Goal: Transaction & Acquisition: Purchase product/service

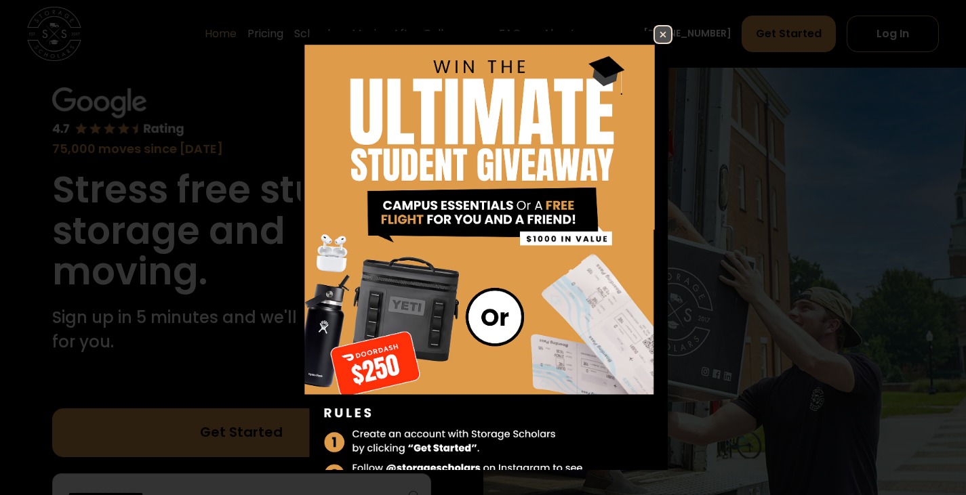
click at [655, 33] on img at bounding box center [663, 34] width 16 height 16
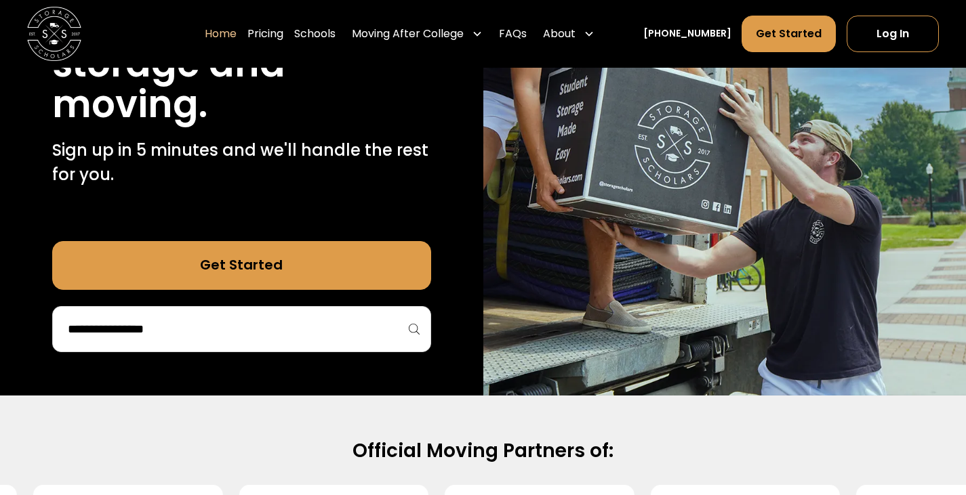
scroll to position [235, 0]
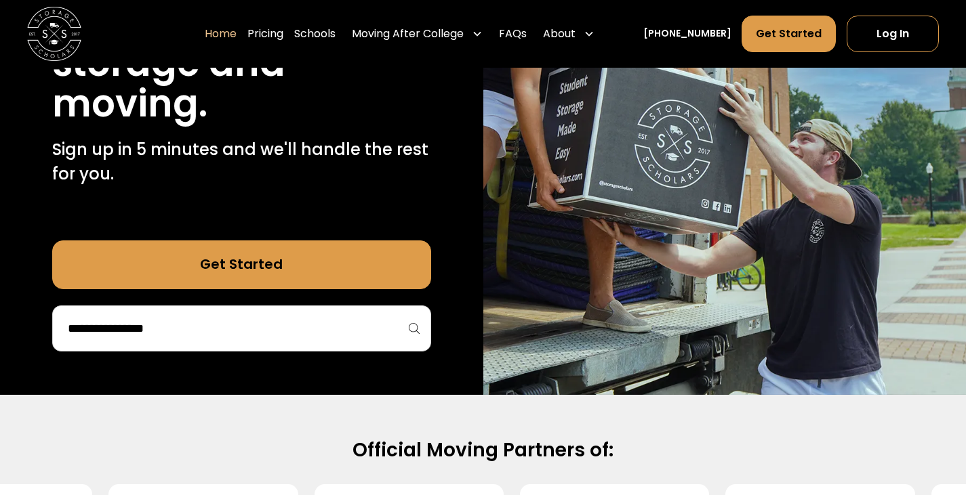
click at [215, 327] on input "search" at bounding box center [241, 328] width 350 height 23
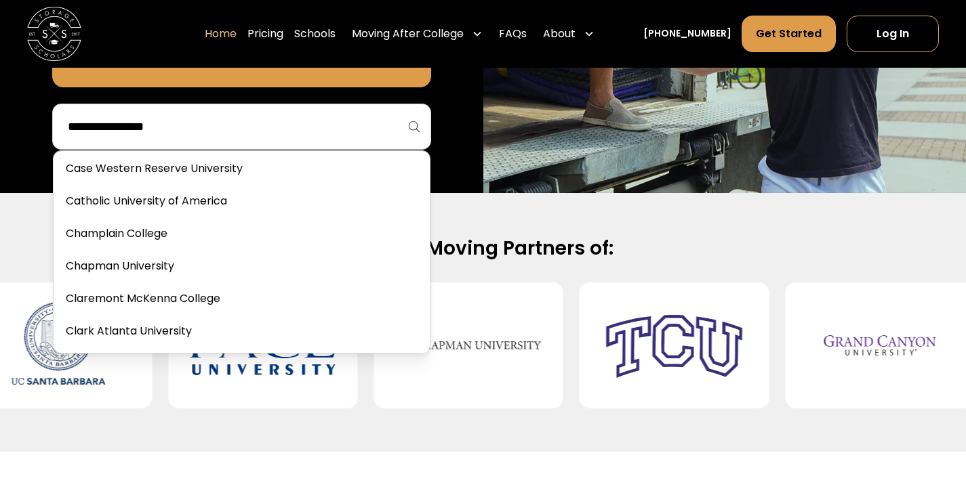
scroll to position [1081, 0]
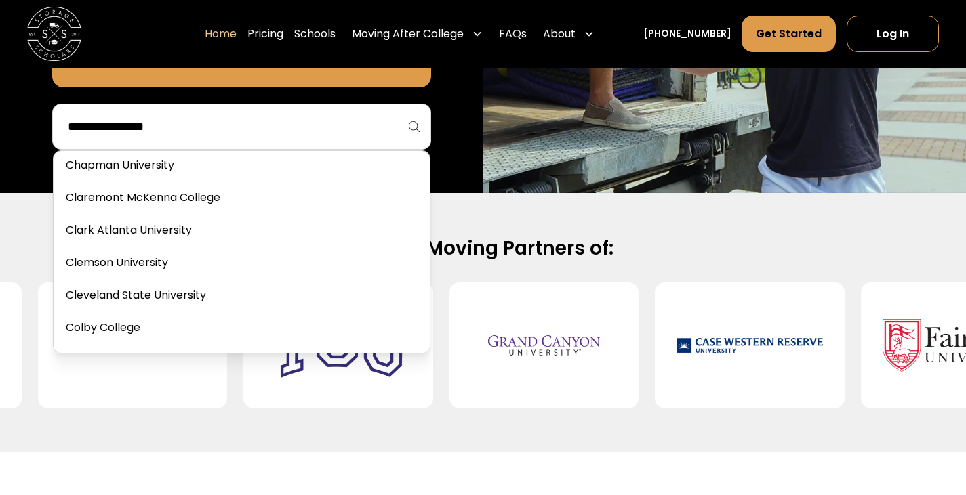
click at [588, 239] on h2 "Official Moving Partners of:" at bounding box center [483, 249] width 866 height 24
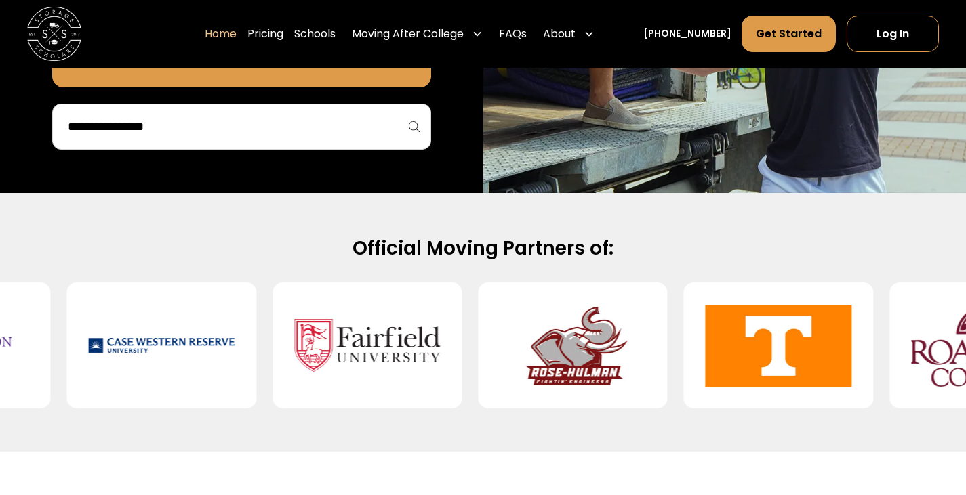
click at [137, 123] on input "search" at bounding box center [241, 126] width 350 height 23
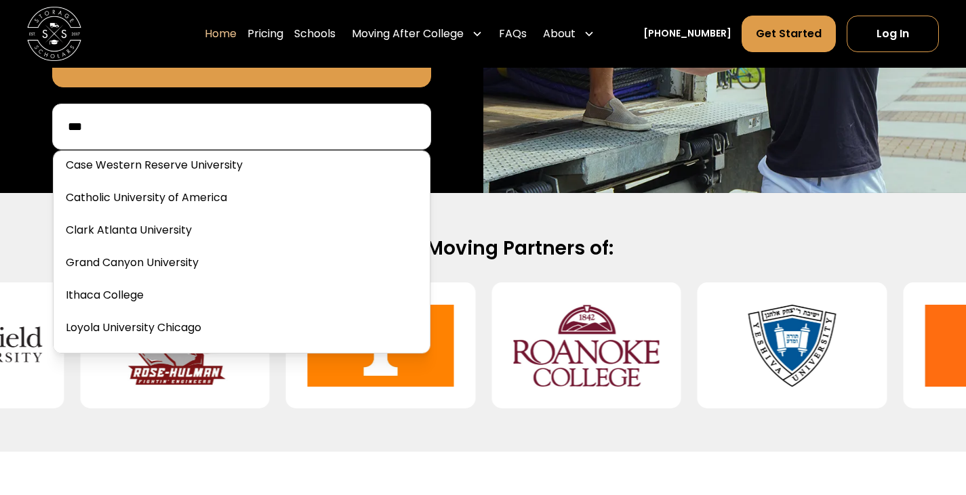
scroll to position [0, 0]
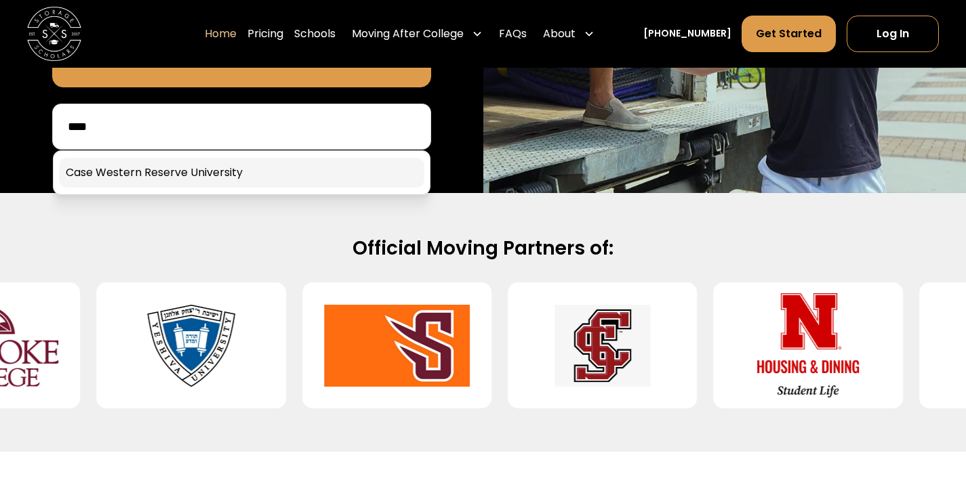
type input "****"
click at [169, 176] on link at bounding box center [241, 173] width 365 height 30
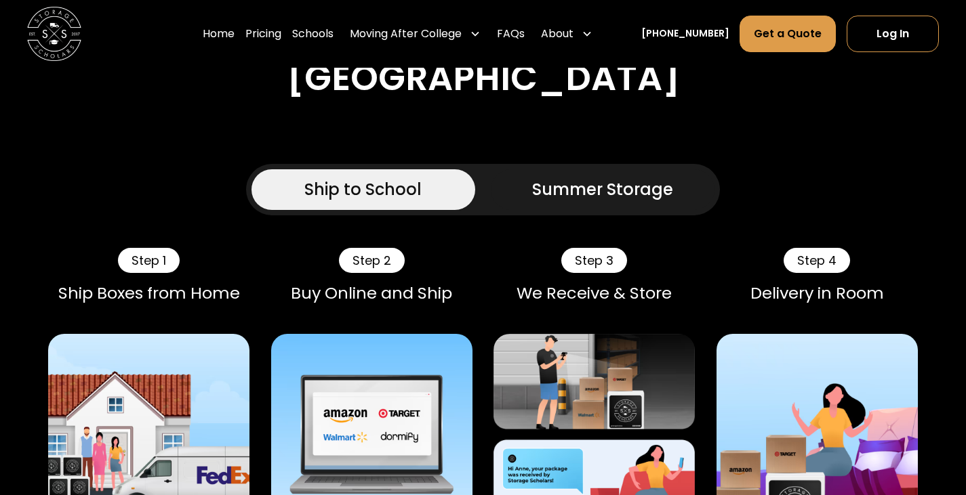
scroll to position [855, 0]
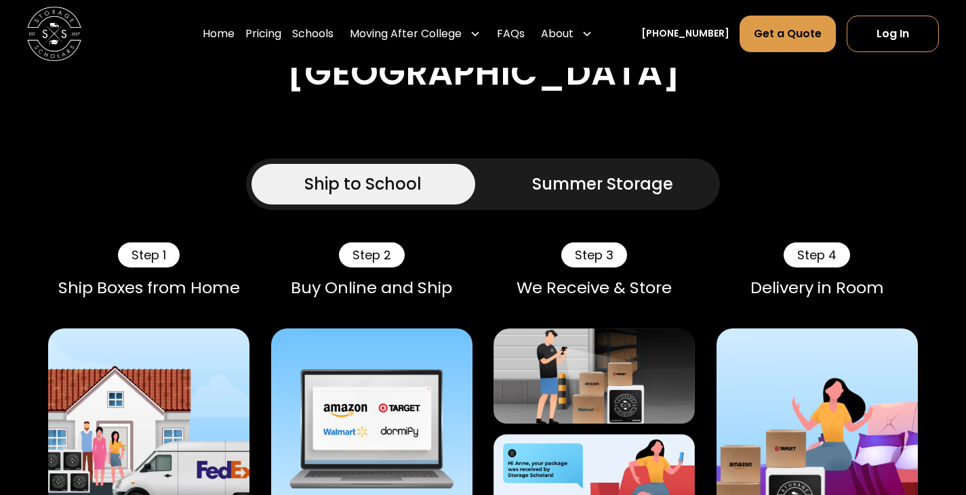
click at [602, 197] on div "Summer Storage" at bounding box center [602, 184] width 141 height 24
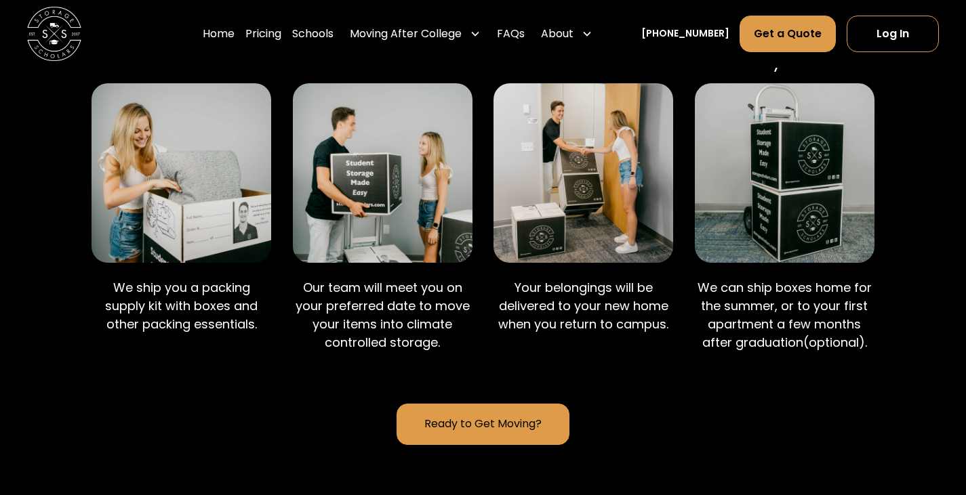
scroll to position [1099, 0]
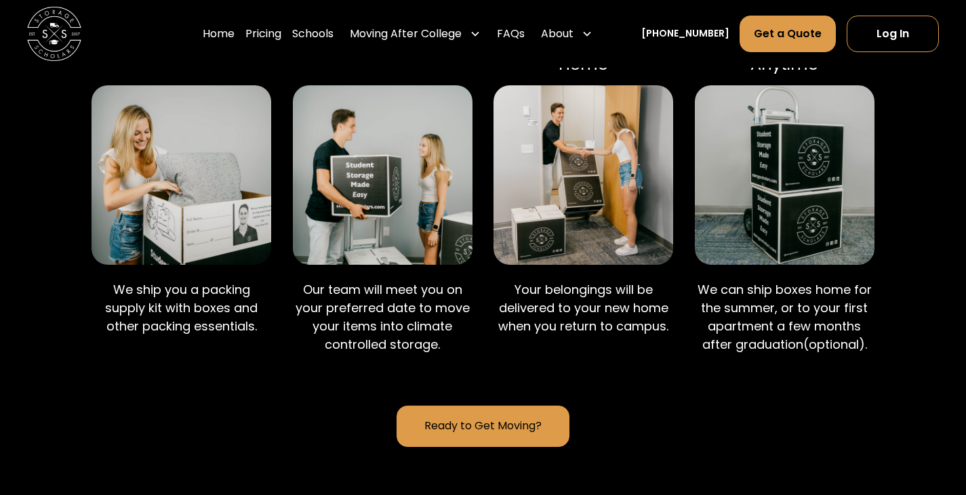
click at [391, 354] on p "Our team will meet you on your preferred date to move your items into climate c…" at bounding box center [383, 317] width 180 height 73
